Goal: Task Accomplishment & Management: Manage account settings

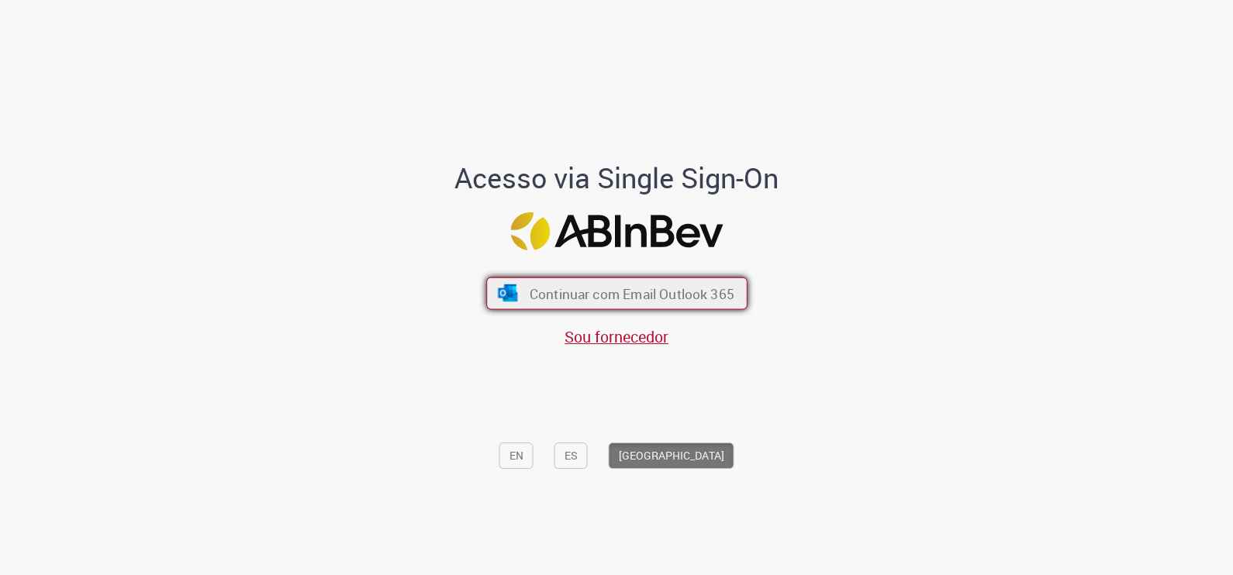
click at [609, 288] on span "Continuar com Email Outlook 365" at bounding box center [631, 294] width 205 height 18
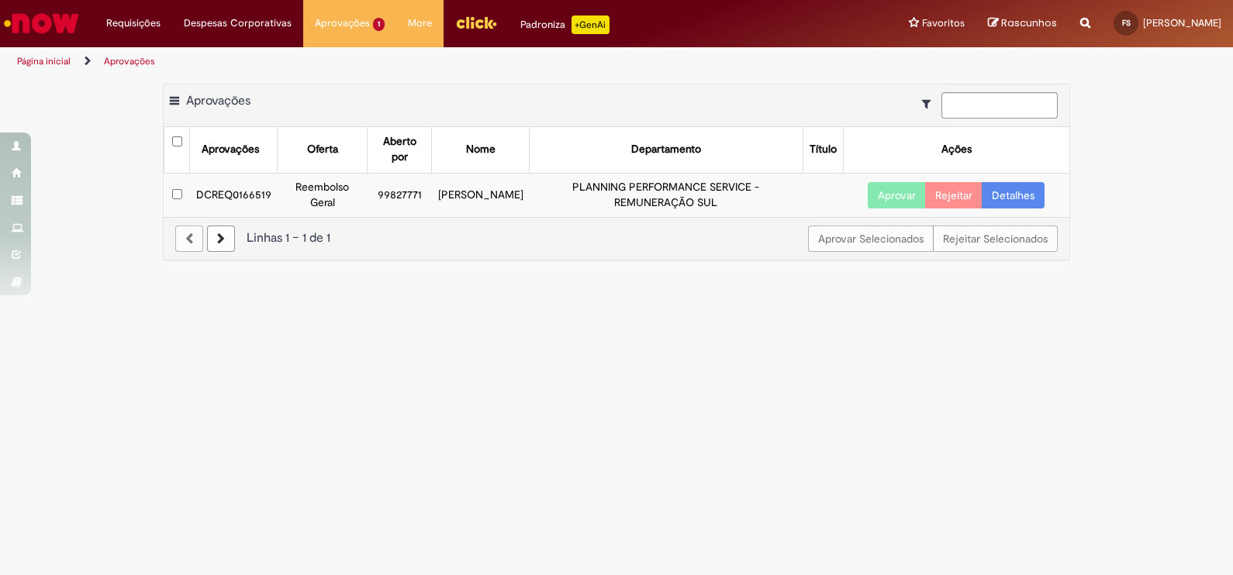
click at [240, 190] on td "DCREQ0166519" at bounding box center [234, 194] width 88 height 43
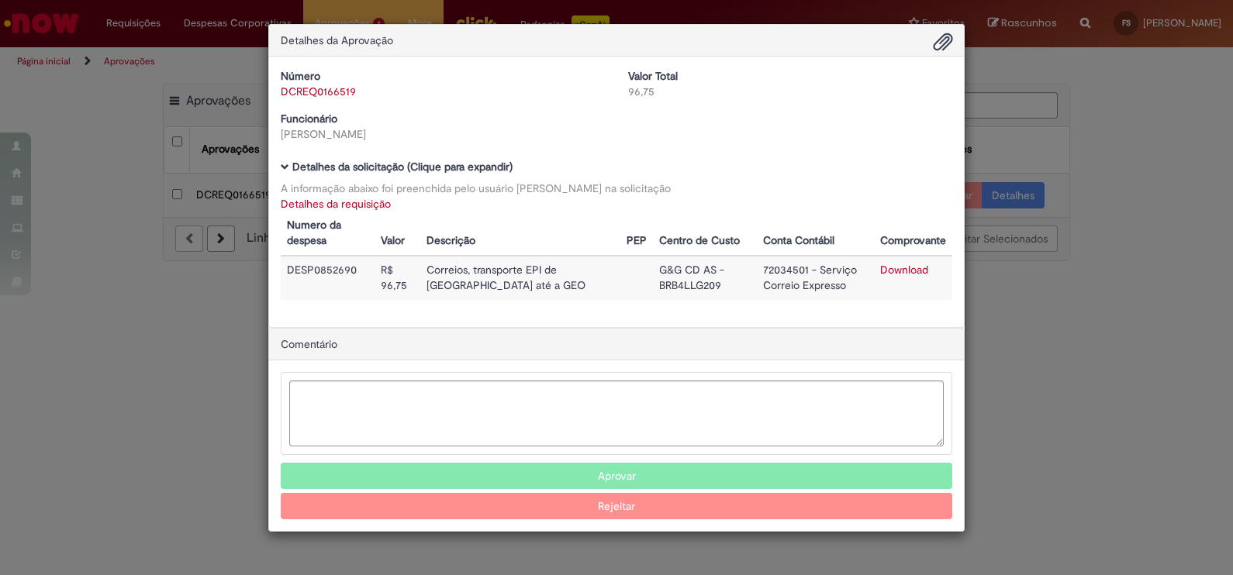
click at [912, 270] on link "Download" at bounding box center [904, 270] width 48 height 14
click at [619, 471] on button "Aprovar" at bounding box center [616, 476] width 671 height 26
